Goal: Task Accomplishment & Management: Manage account settings

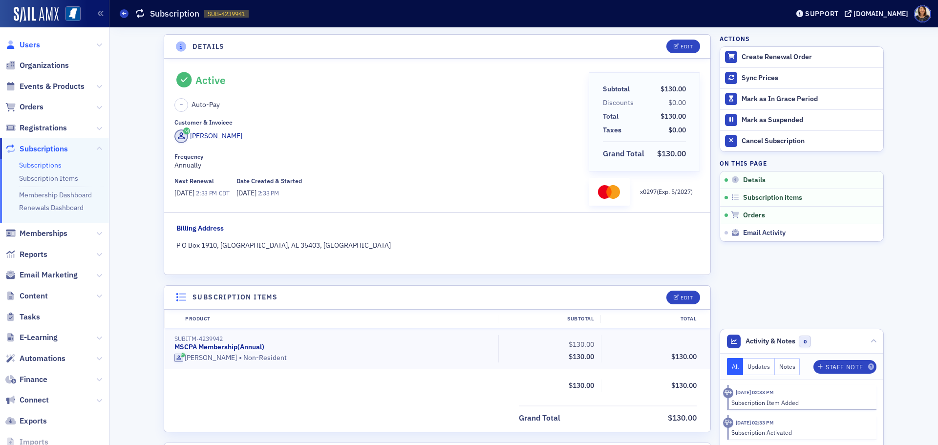
click at [27, 47] on span "Users" at bounding box center [30, 45] width 21 height 11
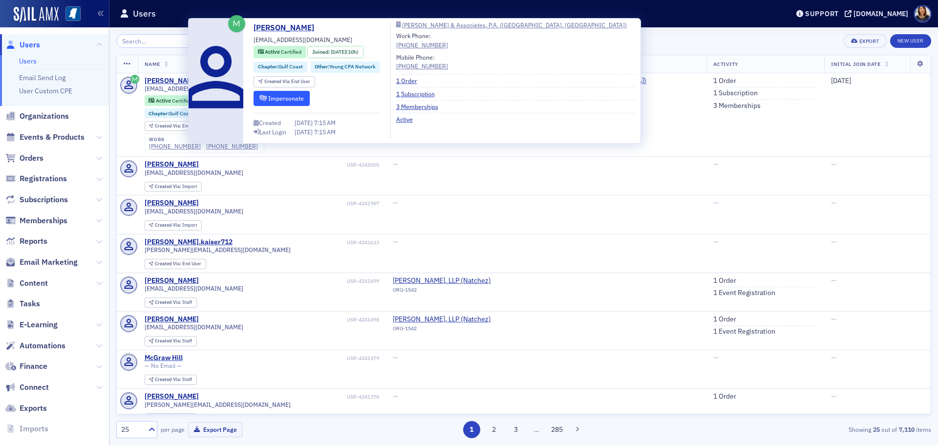
click at [273, 97] on button "Impersonate" at bounding box center [282, 98] width 56 height 15
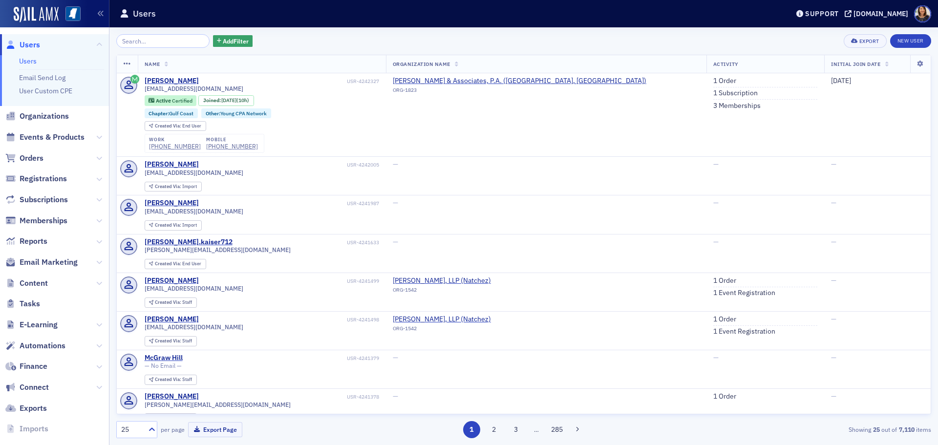
click at [28, 45] on span "Users" at bounding box center [30, 45] width 21 height 11
click at [713, 80] on link "1 Order" at bounding box center [724, 81] width 23 height 9
click at [608, 189] on td "—" at bounding box center [546, 176] width 320 height 39
click at [31, 45] on span "Users" at bounding box center [30, 45] width 21 height 11
click at [336, 42] on div "Add Filter Export New User" at bounding box center [523, 41] width 815 height 14
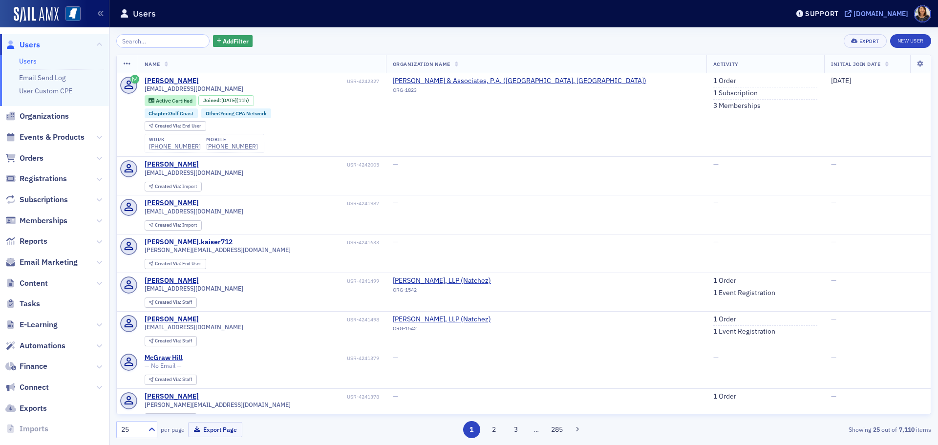
click at [852, 11] on icon at bounding box center [848, 13] width 7 height 7
click at [713, 108] on link "3 Memberships" at bounding box center [736, 106] width 47 height 9
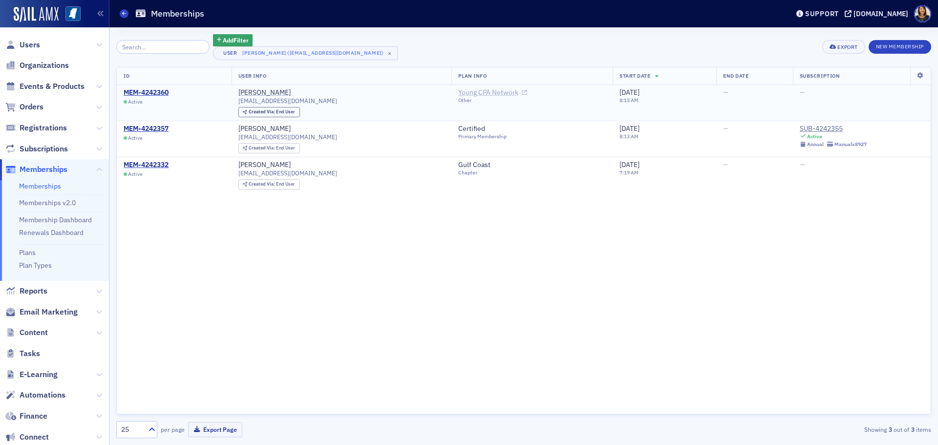
click at [458, 93] on link "Young CPA Network" at bounding box center [492, 92] width 69 height 9
click at [20, 48] on span "Users" at bounding box center [30, 45] width 21 height 11
